Goal: Information Seeking & Learning: Learn about a topic

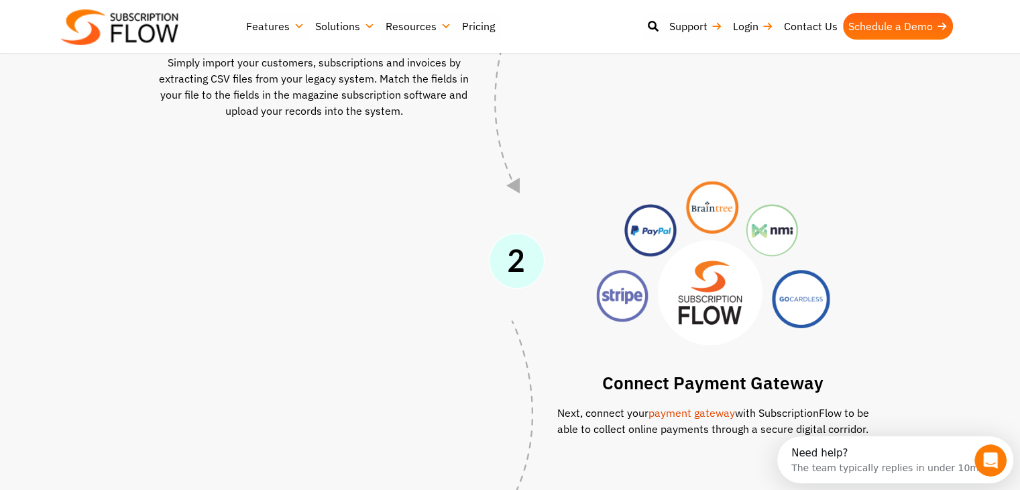
click at [450, 375] on div at bounding box center [314, 304] width 399 height 284
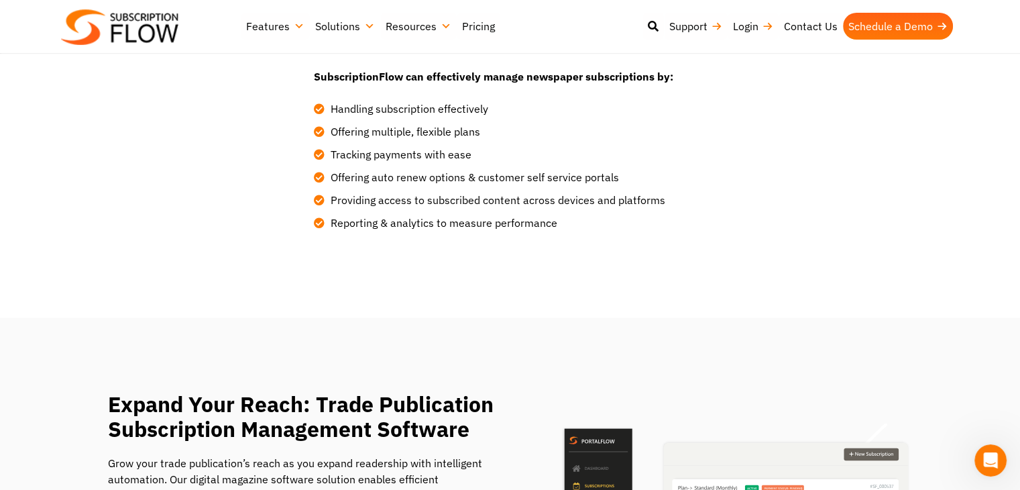
scroll to position [3130, 0]
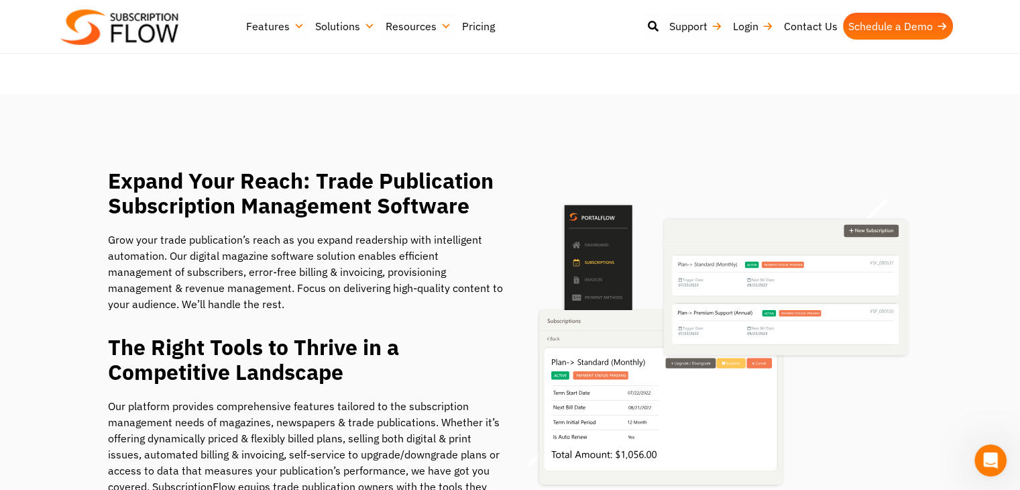
click at [480, 28] on link "Pricing" at bounding box center [479, 26] width 44 height 27
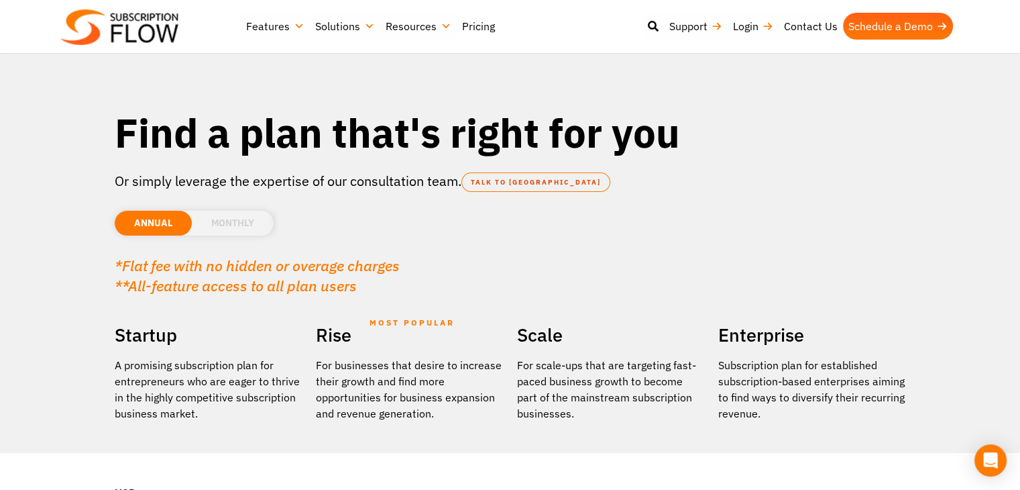
click at [201, 229] on li "MONTHLY" at bounding box center [233, 223] width 82 height 25
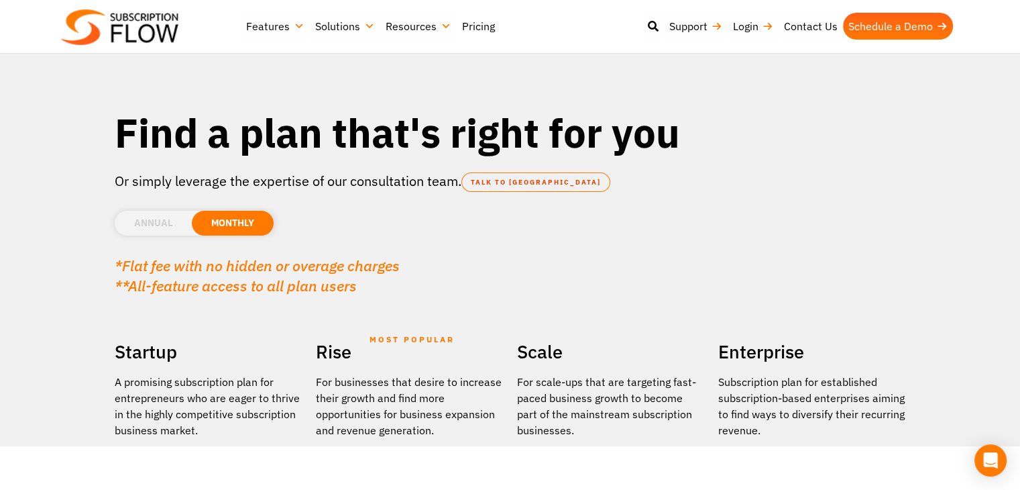
click at [168, 231] on li "ANNUAL" at bounding box center [153, 223] width 77 height 25
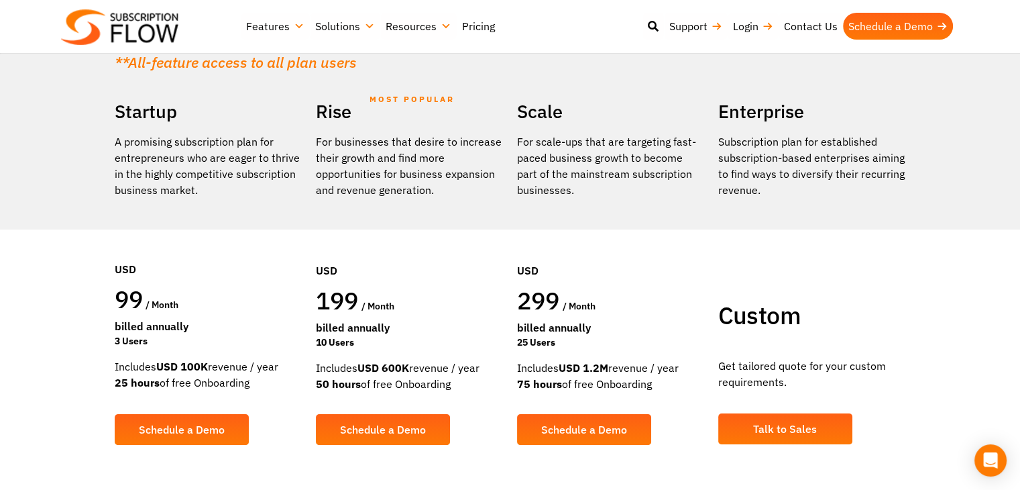
scroll to position [111, 0]
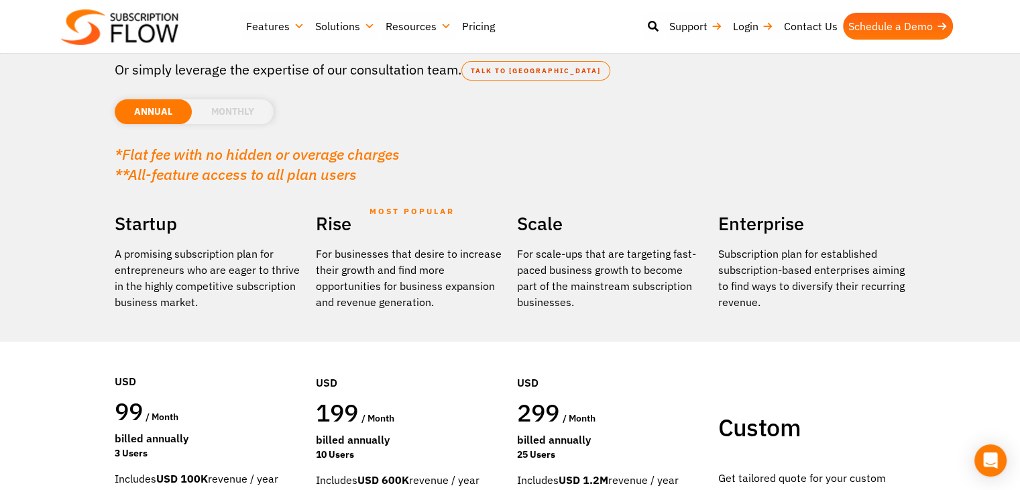
click at [227, 111] on li "MONTHLY" at bounding box center [233, 111] width 82 height 25
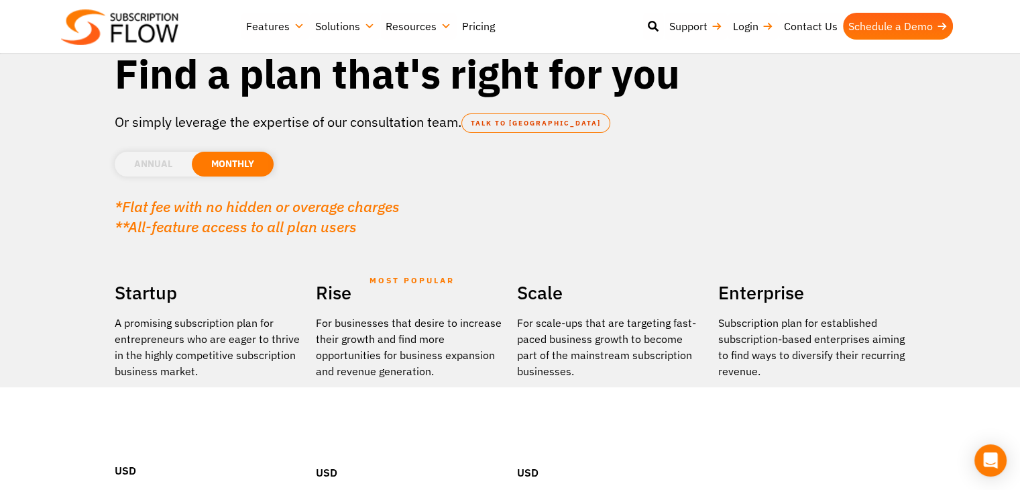
scroll to position [0, 0]
